Goal: Obtain resource: Download file/media

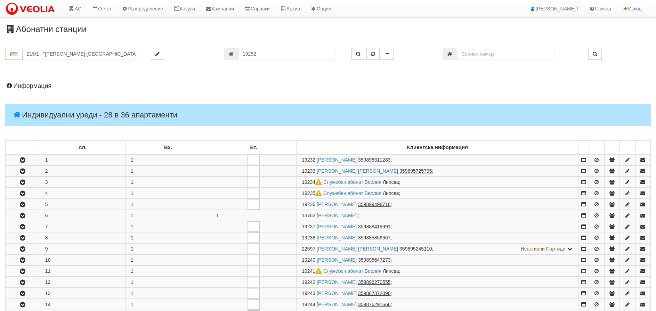
scroll to position [371, 0]
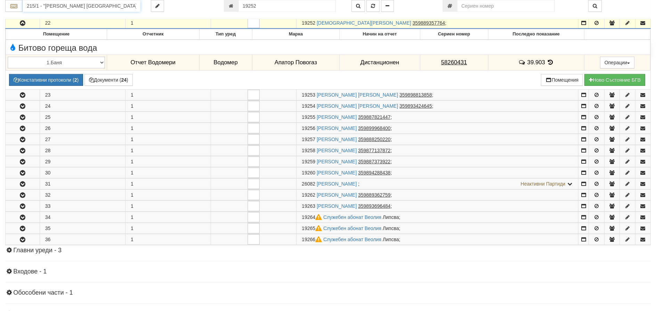
click at [56, 6] on input "215/1 - "[PERSON_NAME] [GEOGRAPHIC_DATA] " ЕАД" at bounding box center [82, 6] width 118 height 12
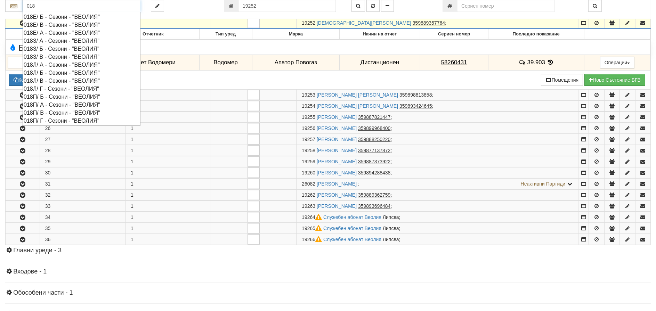
click at [46, 22] on div "018Е/ В - Сезони - "ВЕОЛИЯ"" at bounding box center [82, 25] width 116 height 8
type input "018Е/ В - Сезони - "ВЕОЛИЯ""
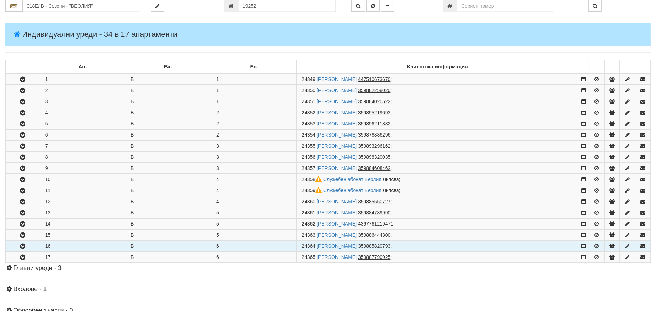
scroll to position [0, 0]
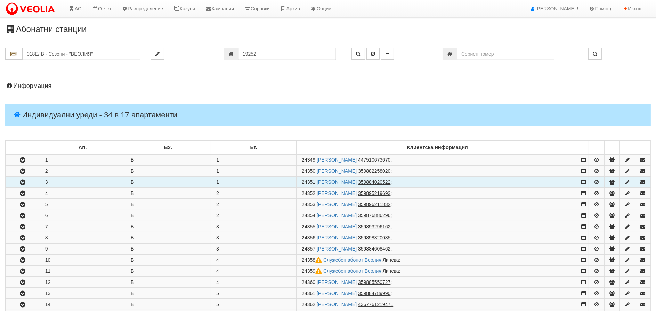
click at [23, 181] on icon "button" at bounding box center [22, 182] width 8 height 5
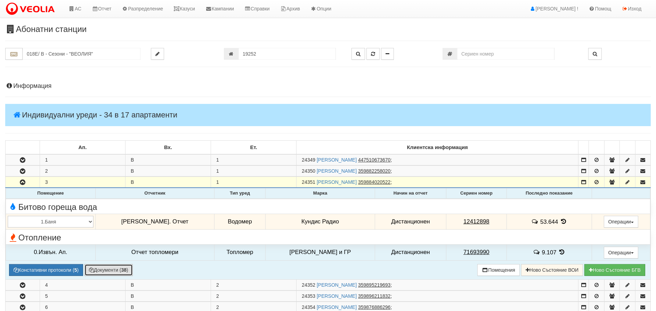
click at [97, 268] on button "Документи ( 38 )" at bounding box center [108, 270] width 48 height 12
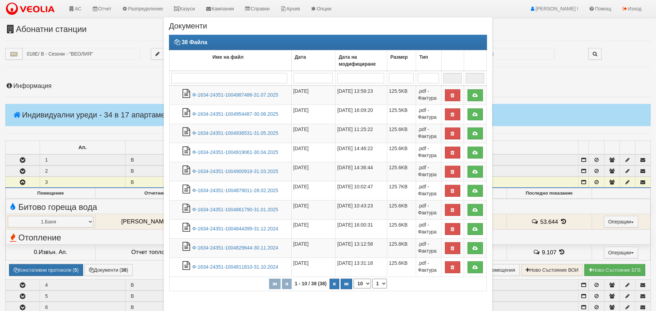
click at [402, 296] on div "38 Файла Име на файл Дата Дата на модифициране Размер Тип 1 - 10 / 38 (38) 10 2…" at bounding box center [328, 167] width 318 height 264
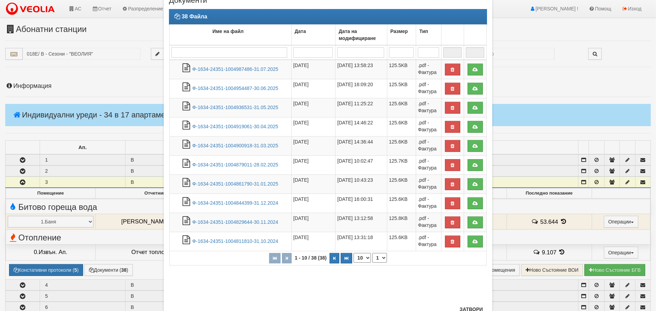
scroll to position [52, 0]
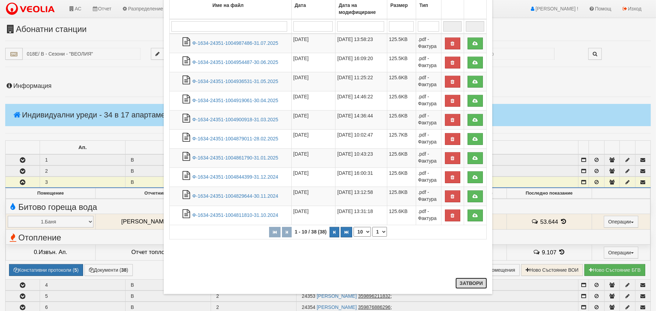
click at [469, 281] on button "Затвори" at bounding box center [471, 283] width 32 height 11
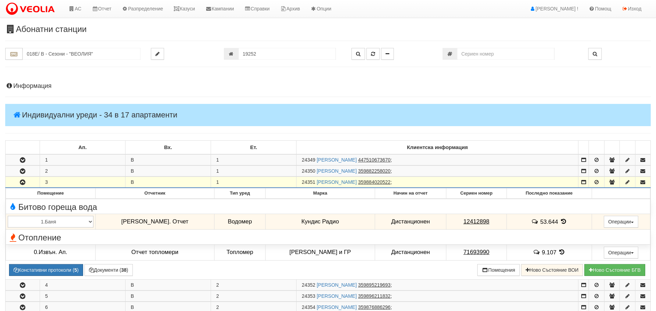
click at [24, 180] on icon "button" at bounding box center [22, 182] width 8 height 5
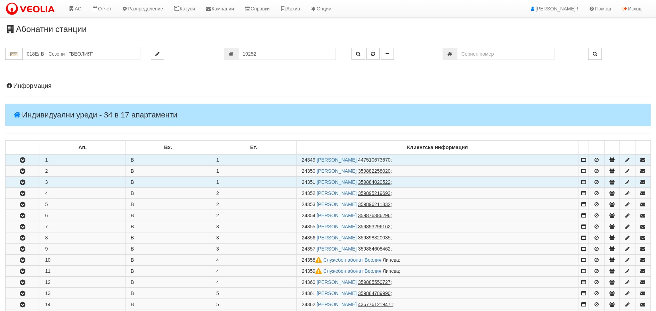
click at [21, 159] on icon "button" at bounding box center [22, 160] width 8 height 5
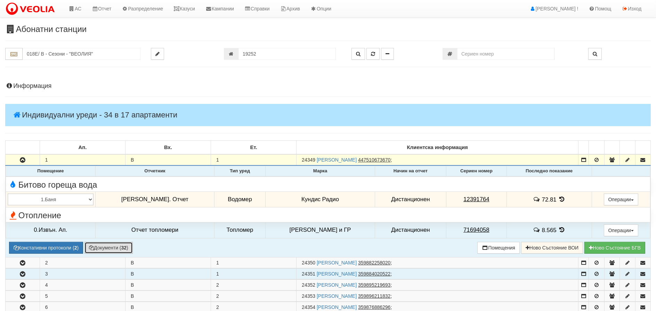
click at [107, 243] on button "Документи ( 32 )" at bounding box center [108, 248] width 48 height 12
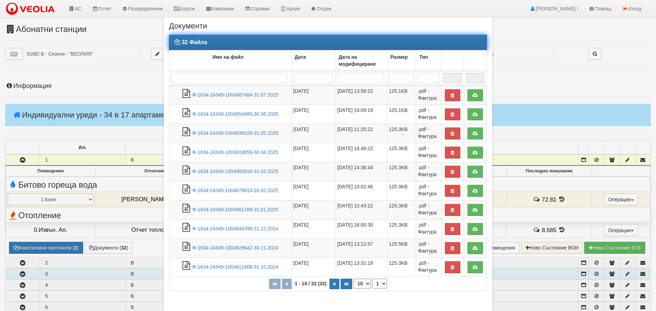
click at [217, 82] on input "search" at bounding box center [229, 78] width 116 height 10
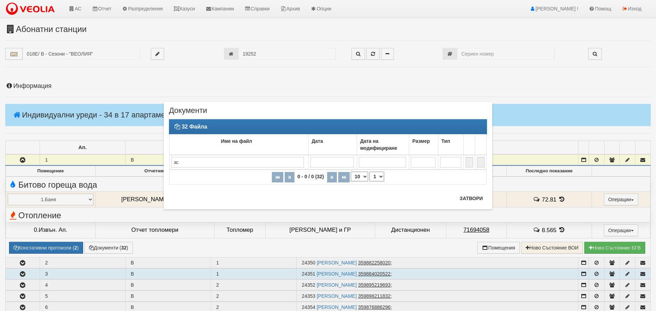
type input "з"
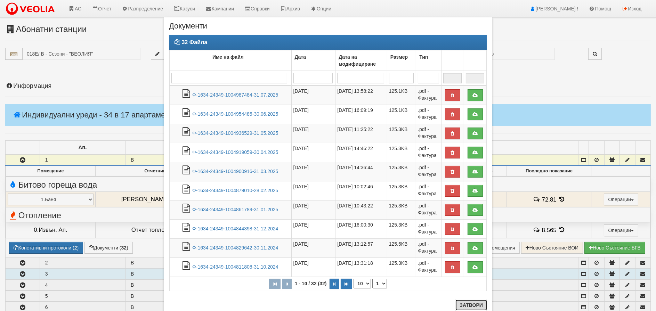
click at [469, 304] on button "Затвори" at bounding box center [471, 305] width 32 height 11
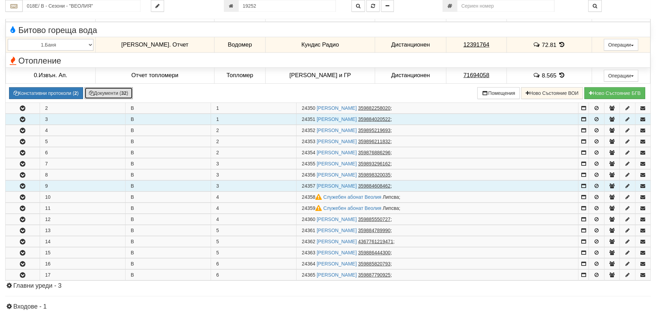
scroll to position [154, 0]
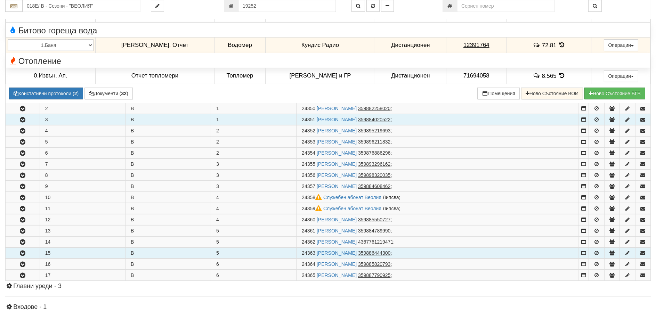
click at [23, 253] on icon "button" at bounding box center [22, 253] width 8 height 5
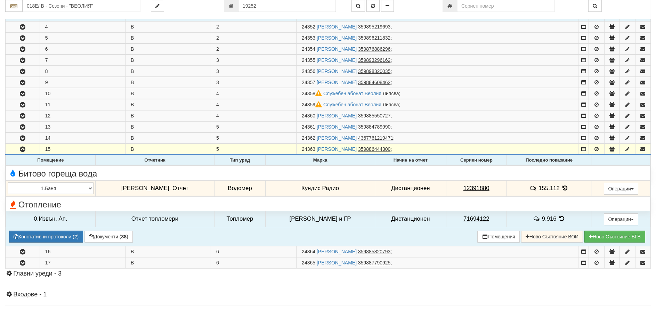
scroll to position [259, 0]
click at [99, 238] on button "Документи ( 38 )" at bounding box center [108, 237] width 48 height 12
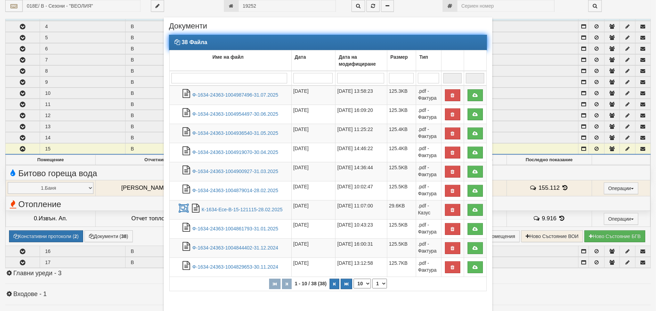
click at [196, 78] on input "search" at bounding box center [229, 78] width 116 height 10
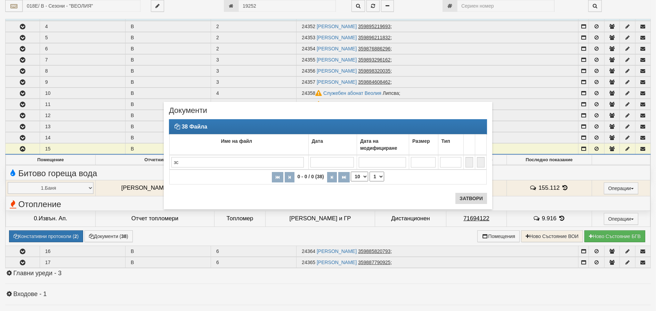
type input "зс"
click at [470, 200] on button "Затвори" at bounding box center [471, 198] width 32 height 11
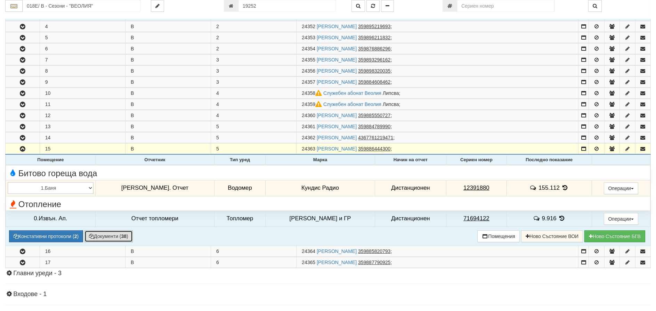
click at [101, 232] on button "Документи ( 38 )" at bounding box center [108, 237] width 48 height 12
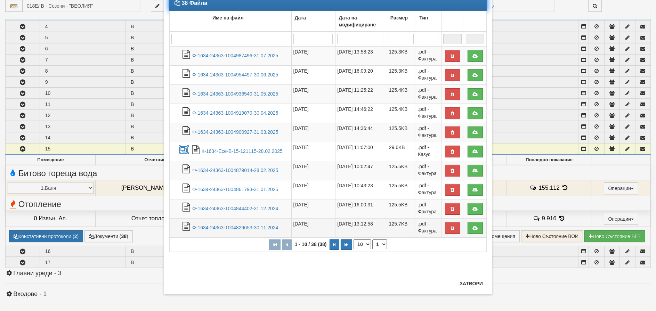
scroll to position [40, 0]
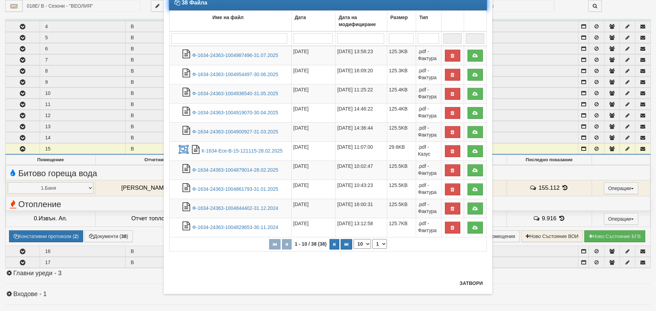
click at [359, 244] on select "10 20 30 40" at bounding box center [362, 244] width 17 height 10
select select "40"
click at [354, 249] on select "10 20 30 40" at bounding box center [362, 244] width 17 height 10
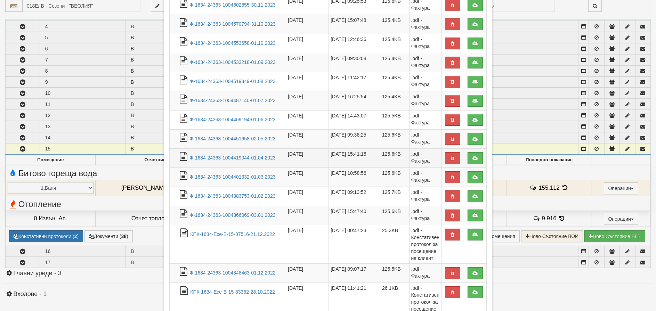
scroll to position [629, 0]
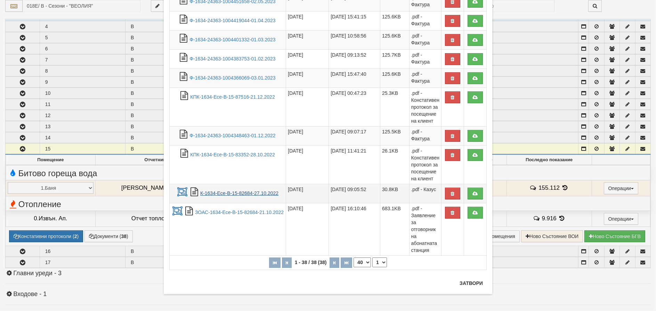
click at [223, 191] on link "К-1634-Есе-В-15-82684-27.10.2022" at bounding box center [239, 194] width 78 height 6
